Goal: Information Seeking & Learning: Check status

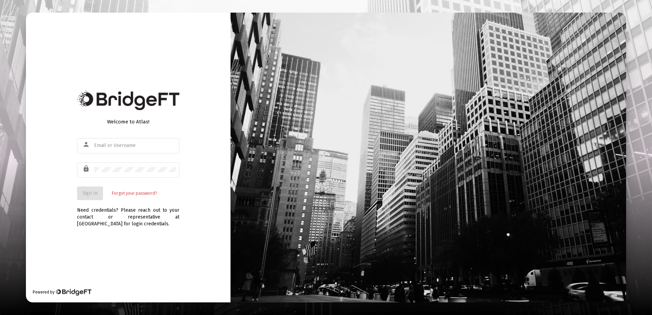
click at [114, 118] on div "Welcome to Atlas! person lock Sign In Forgot your password?" at bounding box center [128, 156] width 102 height 87
click at [122, 146] on input "text" at bounding box center [135, 145] width 82 height 5
paste input "[PERSON_NAME][EMAIL_ADDRESS][DOMAIN_NAME]"
type input "[PERSON_NAME][EMAIL_ADDRESS][DOMAIN_NAME]"
click at [94, 190] on span "Sign In" at bounding box center [90, 193] width 15 height 6
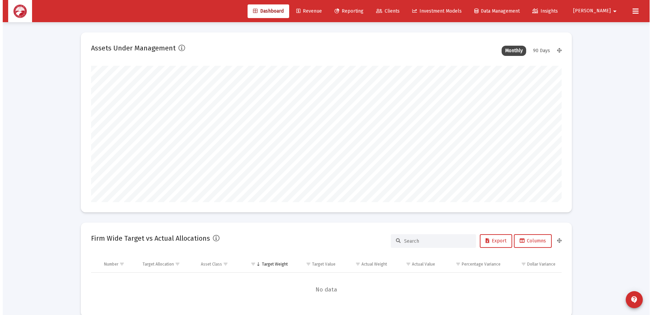
scroll to position [136, 253]
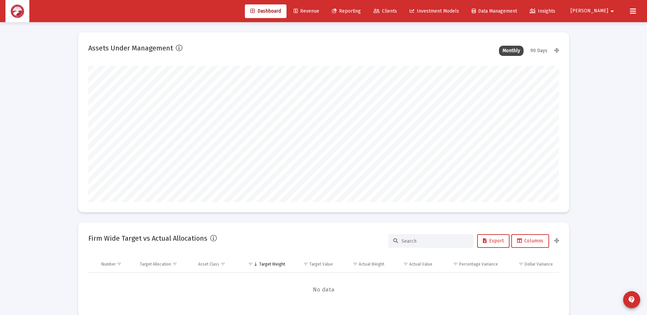
click at [397, 10] on span "Clients" at bounding box center [385, 11] width 24 height 6
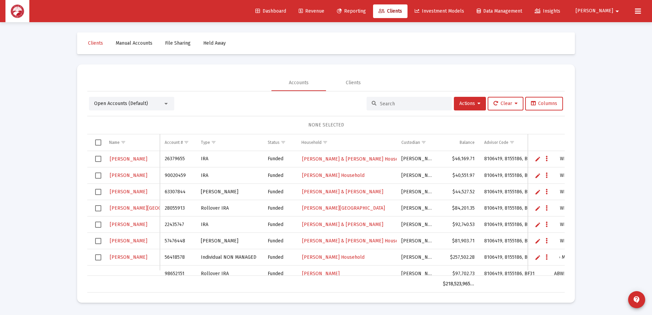
click at [383, 105] on input at bounding box center [413, 104] width 67 height 6
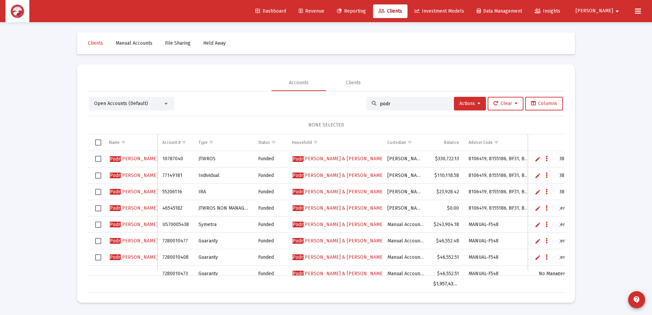
type input "podr"
click at [312, 158] on span "Podr [PERSON_NAME] & [PERSON_NAME]" at bounding box center [339, 159] width 92 height 6
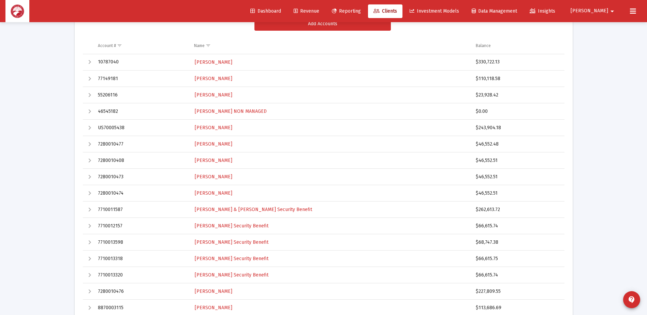
scroll to position [68, 0]
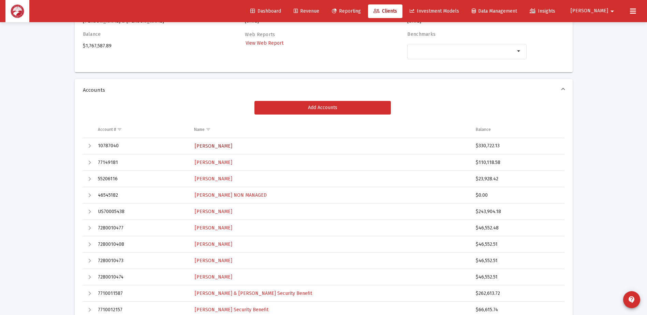
click at [232, 146] on span "[PERSON_NAME]" at bounding box center [214, 146] width 38 height 6
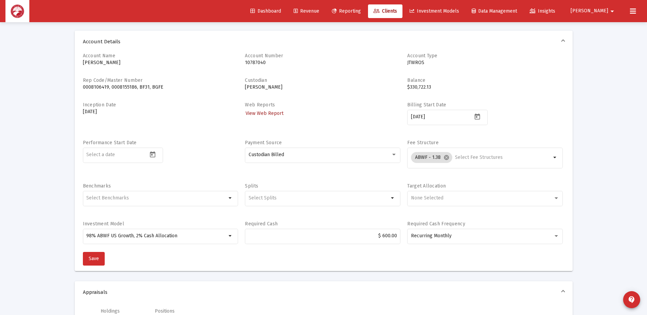
click at [264, 113] on span "View Web Report" at bounding box center [265, 113] width 38 height 6
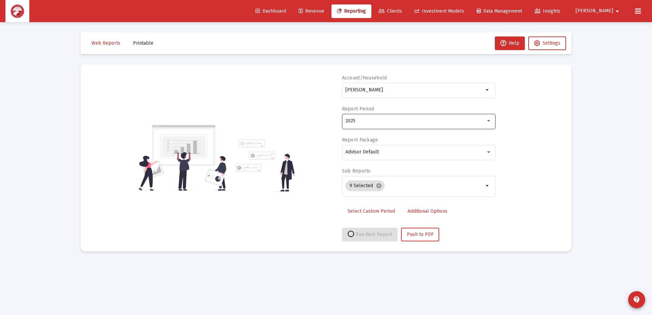
click at [372, 122] on div "2025" at bounding box center [415, 120] width 140 height 5
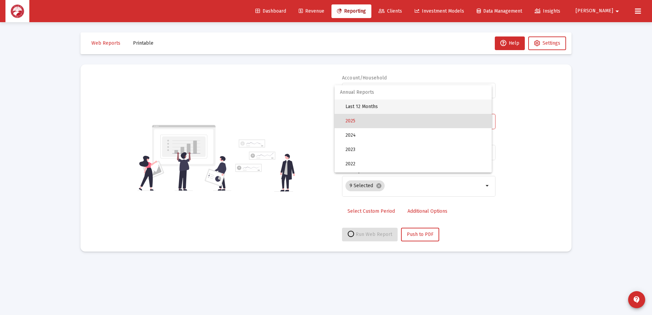
click at [383, 107] on span "Last 12 Months" at bounding box center [415, 107] width 141 height 14
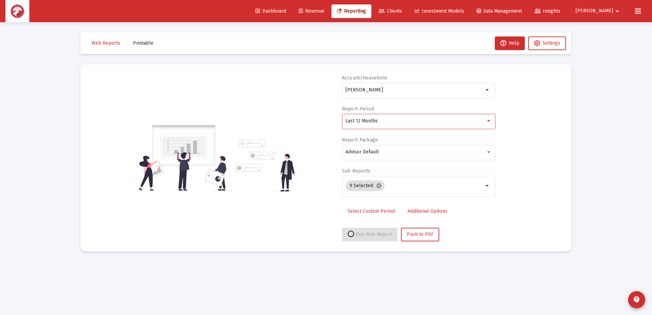
select select "View all"
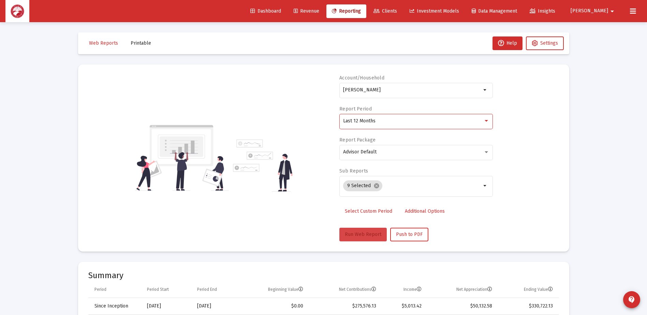
click at [349, 235] on span "Run Web Report" at bounding box center [363, 235] width 36 height 6
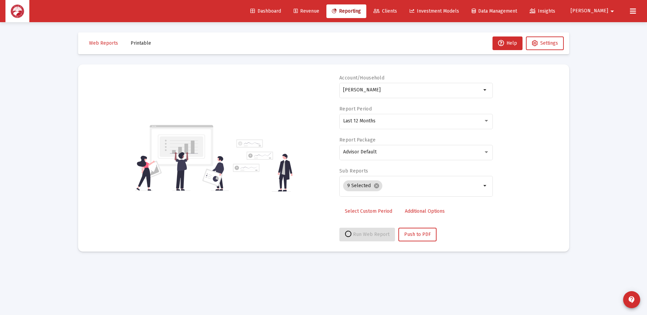
select select "View all"
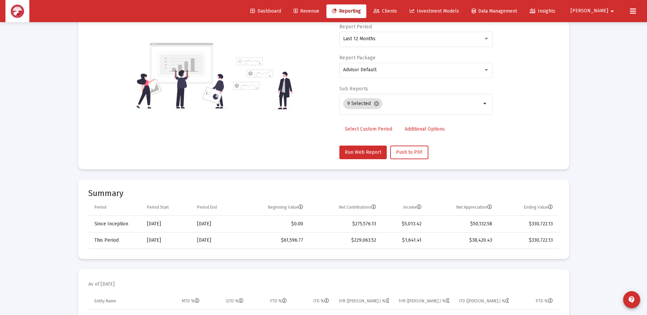
scroll to position [34, 0]
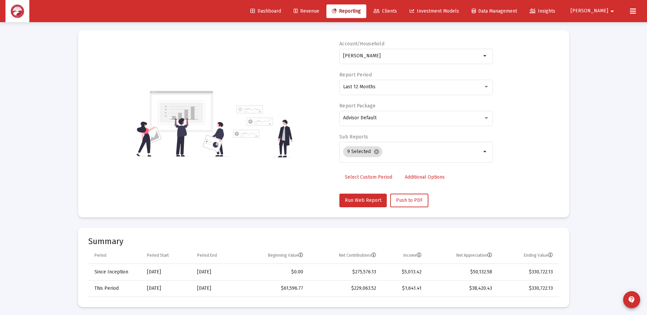
scroll to position [22, 0]
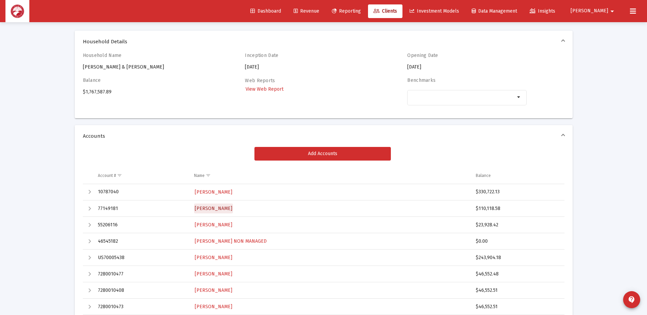
click at [230, 207] on span "[PERSON_NAME]" at bounding box center [214, 209] width 38 height 6
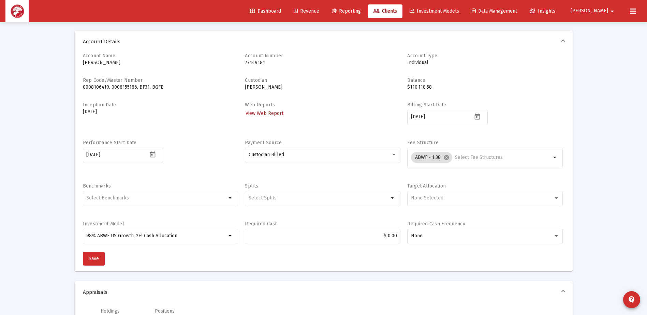
click at [265, 112] on span "View Web Report" at bounding box center [265, 113] width 38 height 6
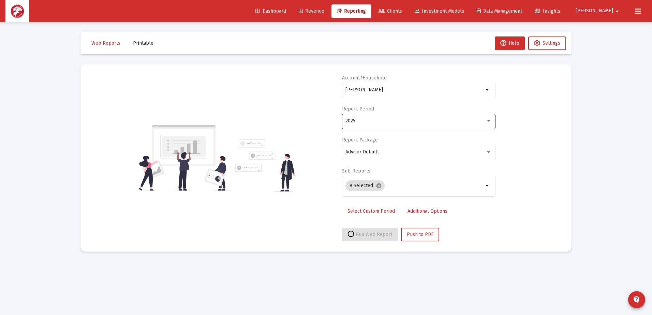
click at [367, 117] on div "2025" at bounding box center [418, 121] width 146 height 17
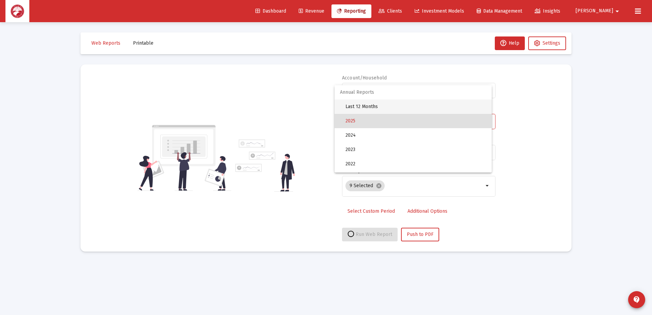
click at [373, 107] on span "Last 12 Months" at bounding box center [415, 107] width 141 height 14
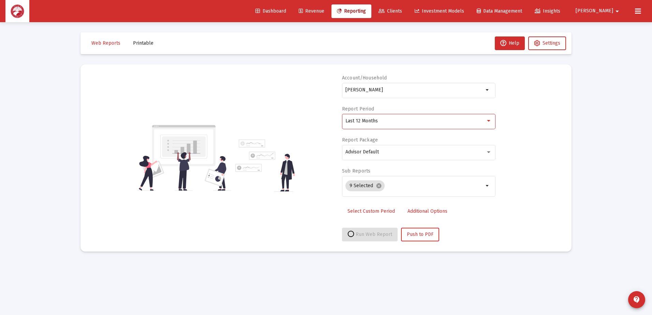
select select "View all"
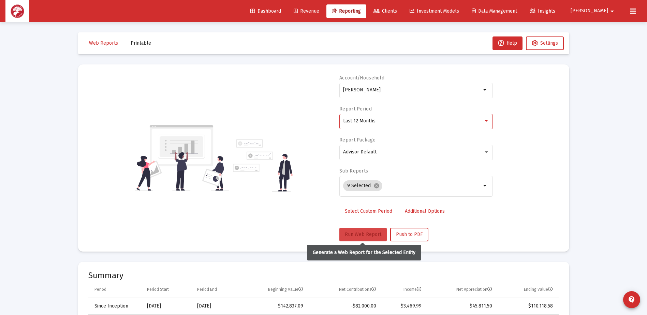
click at [358, 231] on button "Run Web Report" at bounding box center [362, 235] width 47 height 14
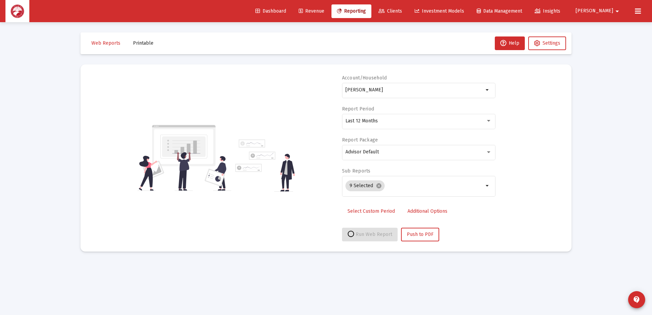
select select "View all"
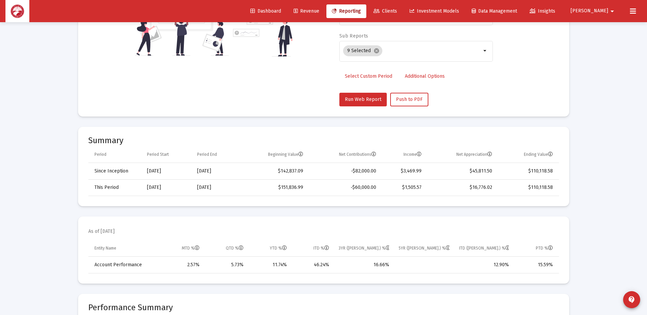
scroll to position [171, 0]
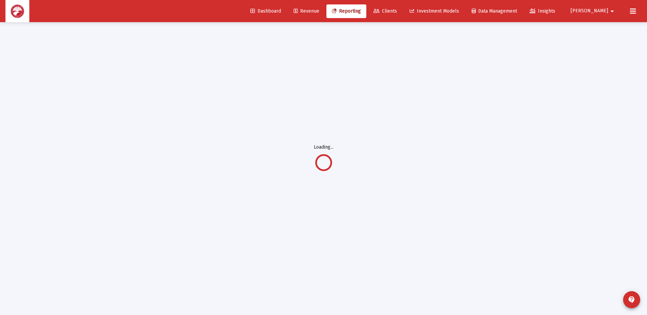
scroll to position [22, 0]
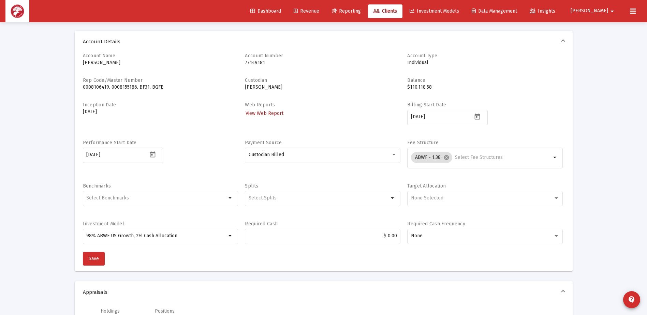
click at [261, 113] on span "View Web Report" at bounding box center [265, 113] width 38 height 6
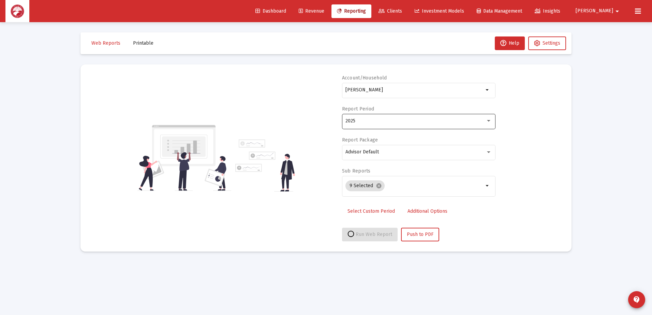
select select "View all"
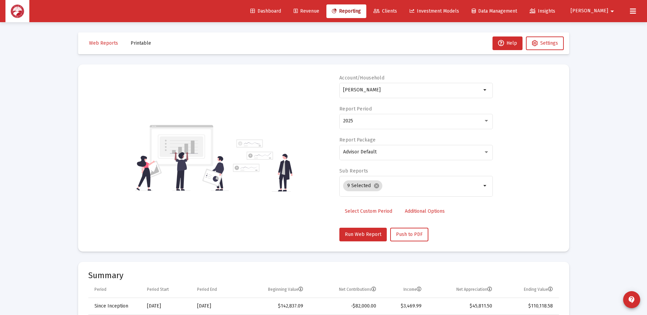
scroll to position [22, 0]
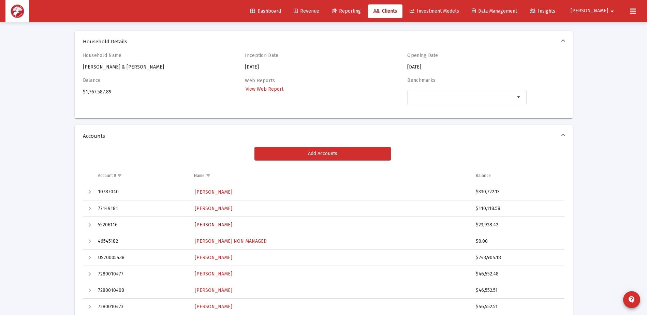
click at [232, 226] on span "[PERSON_NAME]" at bounding box center [214, 225] width 38 height 6
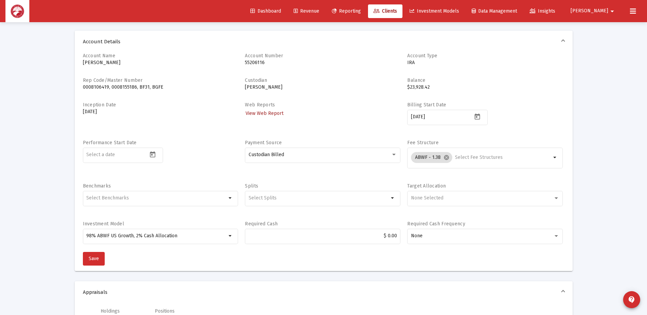
click at [264, 112] on span "View Web Report" at bounding box center [265, 113] width 38 height 6
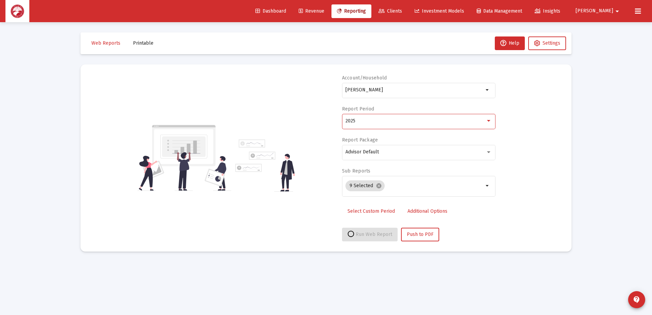
click at [386, 121] on div "2025" at bounding box center [415, 120] width 140 height 5
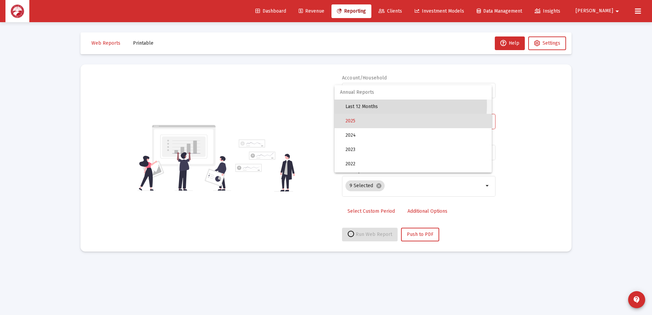
click at [376, 105] on span "Last 12 Months" at bounding box center [415, 107] width 141 height 14
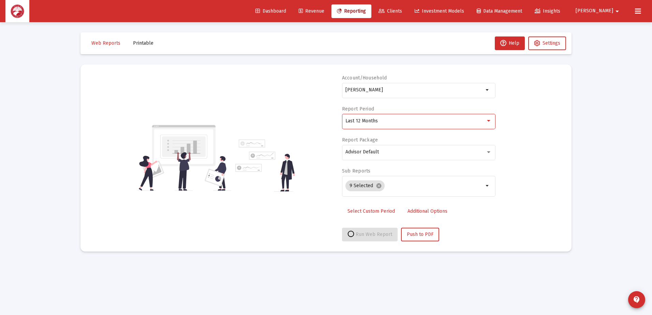
select select "View all"
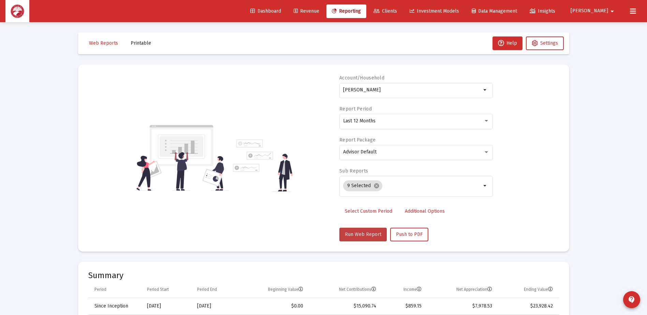
click at [365, 234] on span "Run Web Report" at bounding box center [363, 235] width 36 height 6
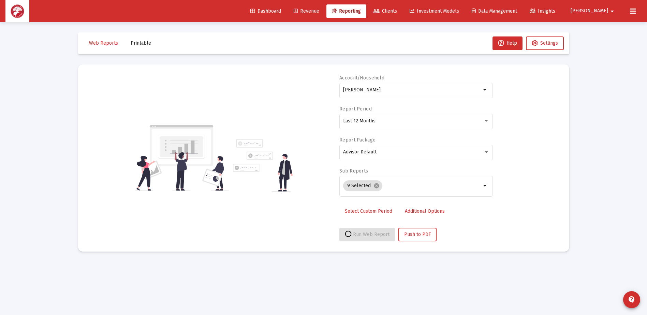
select select "View all"
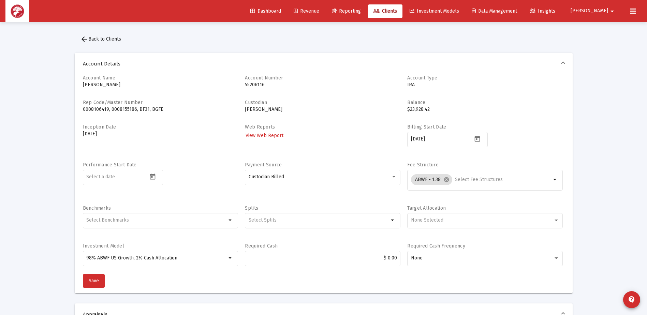
click at [92, 41] on span "arrow_back Back to Clients" at bounding box center [100, 39] width 41 height 6
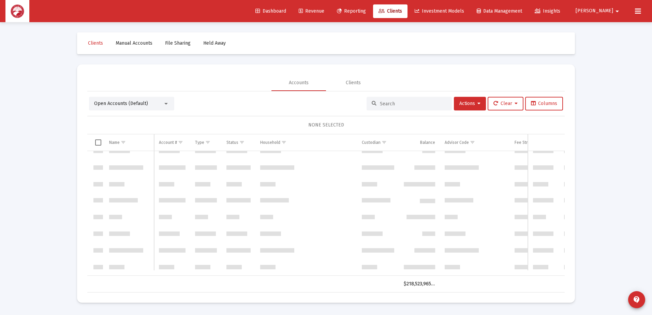
scroll to position [34, 0]
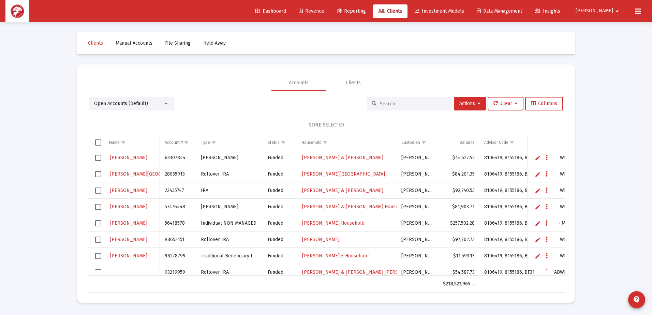
click at [388, 99] on div at bounding box center [409, 104] width 85 height 14
click at [392, 103] on input at bounding box center [413, 104] width 67 height 6
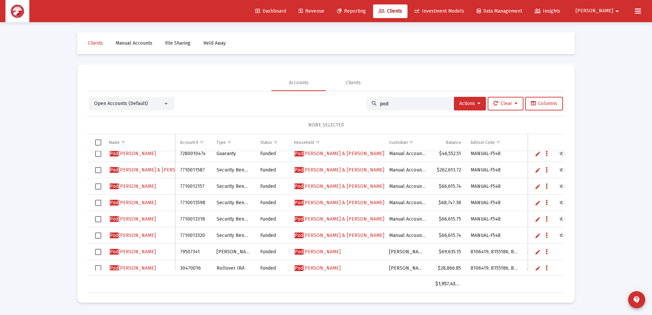
scroll to position [0, 0]
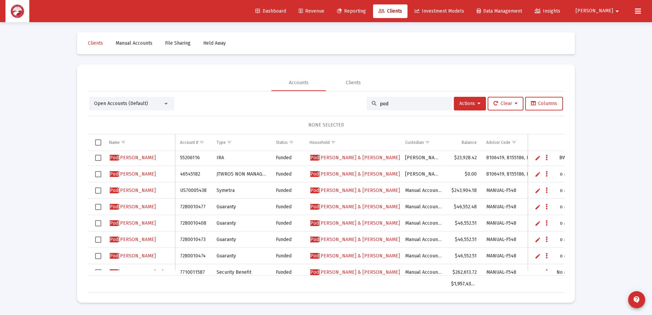
type input "pod"
